Goal: Task Accomplishment & Management: Manage account settings

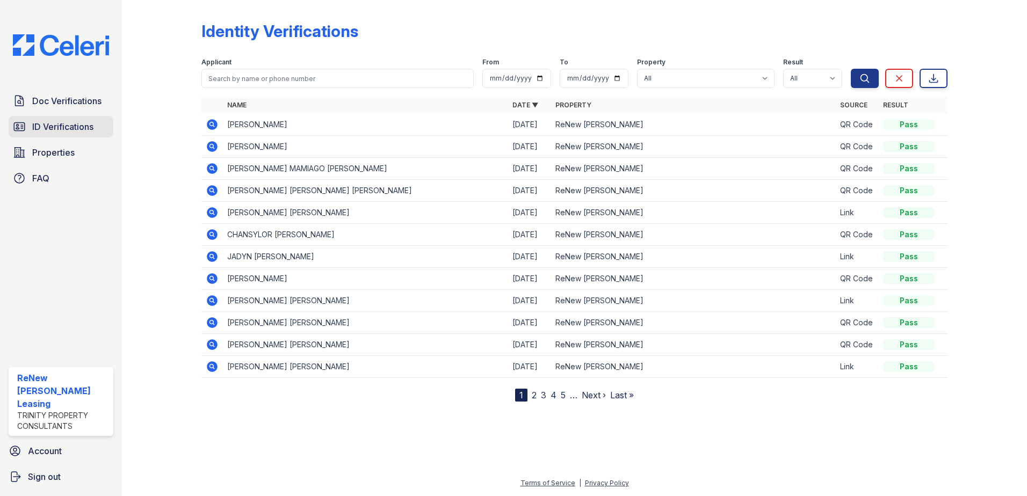
click at [77, 119] on link "ID Verifications" at bounding box center [61, 126] width 105 height 21
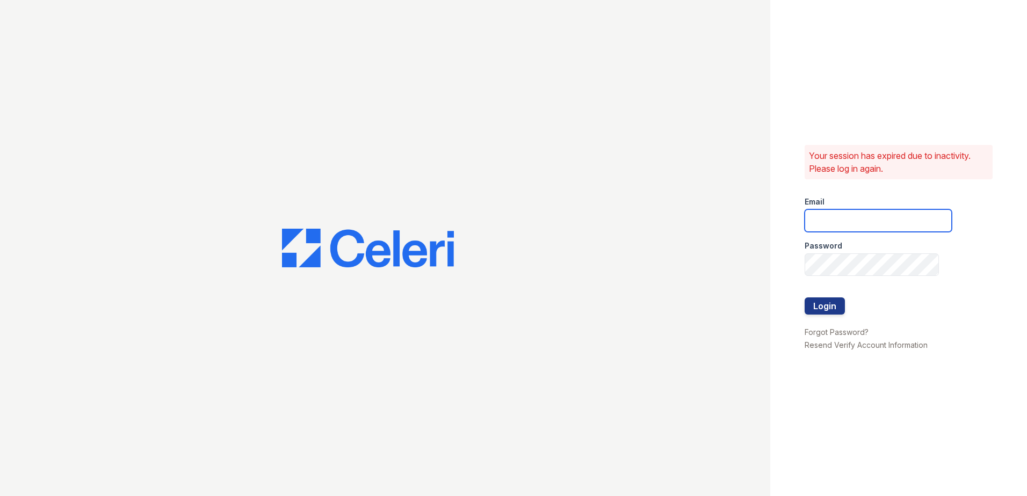
type input "[EMAIL_ADDRESS][DOMAIN_NAME]"
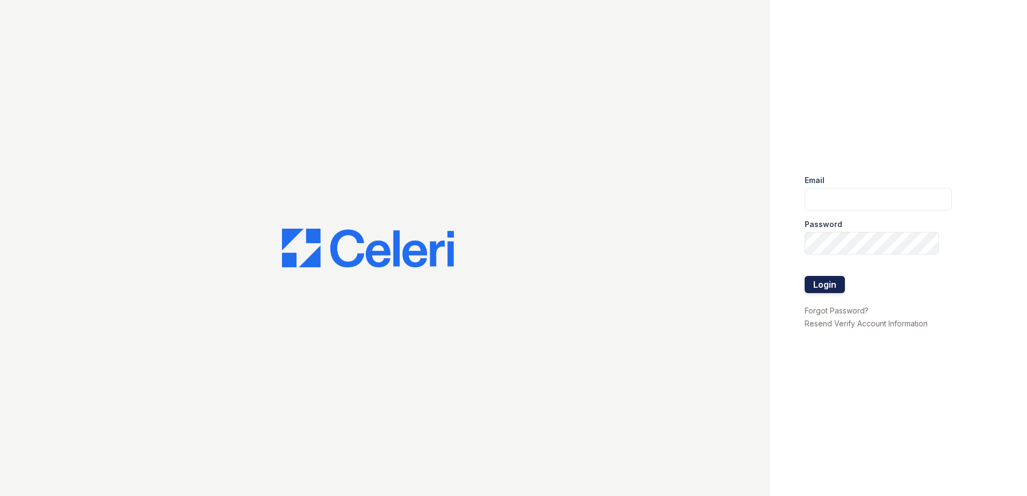
type input "[EMAIL_ADDRESS][DOMAIN_NAME]"
click at [836, 283] on button "Login" at bounding box center [825, 284] width 40 height 17
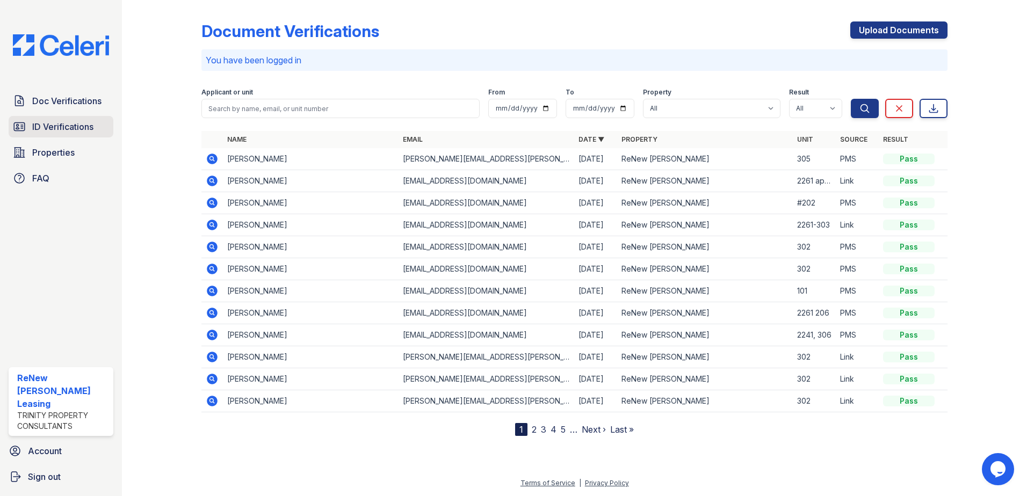
click at [71, 127] on span "ID Verifications" at bounding box center [62, 126] width 61 height 13
